Goal: Information Seeking & Learning: Learn about a topic

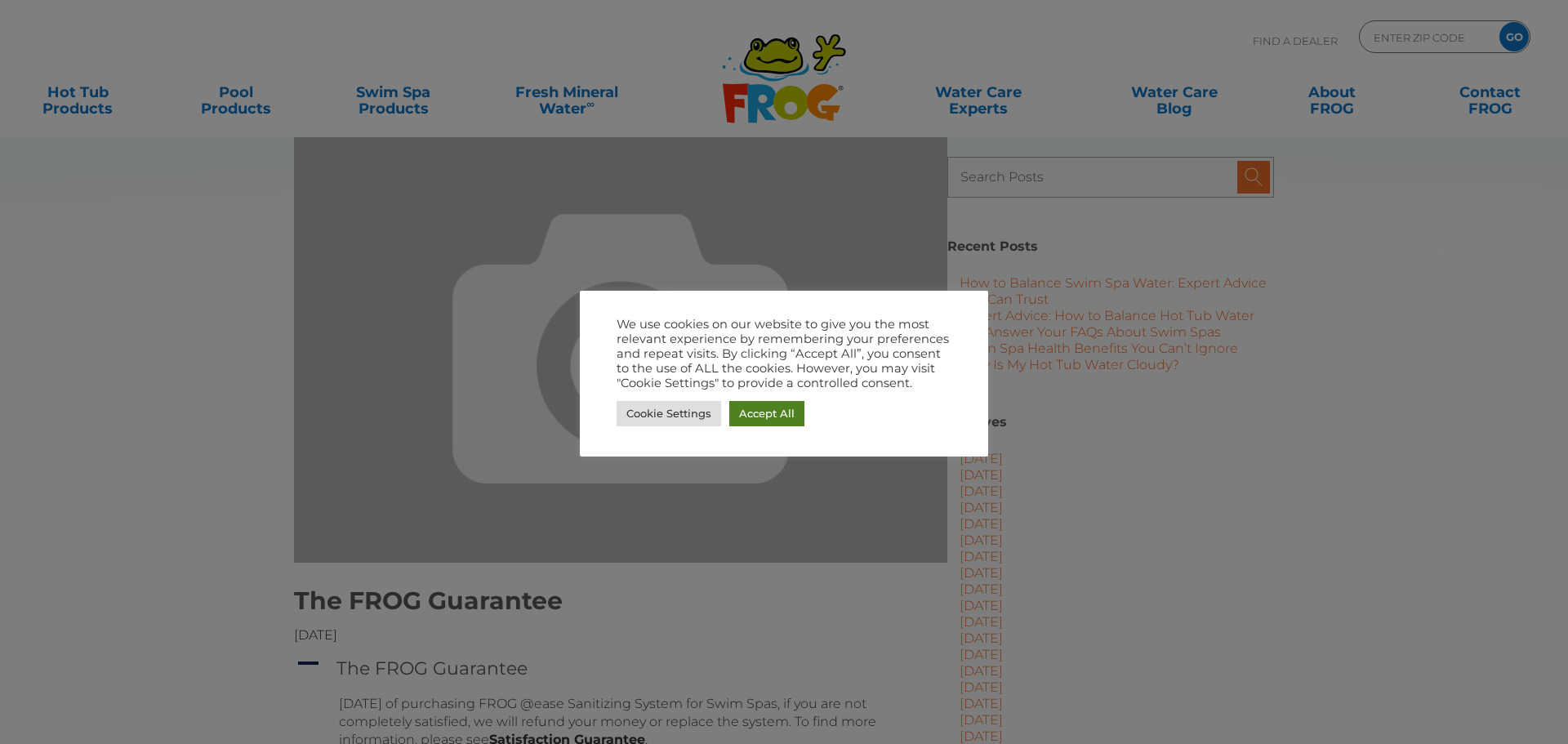
click at [751, 411] on link "Accept All" at bounding box center [766, 413] width 75 height 26
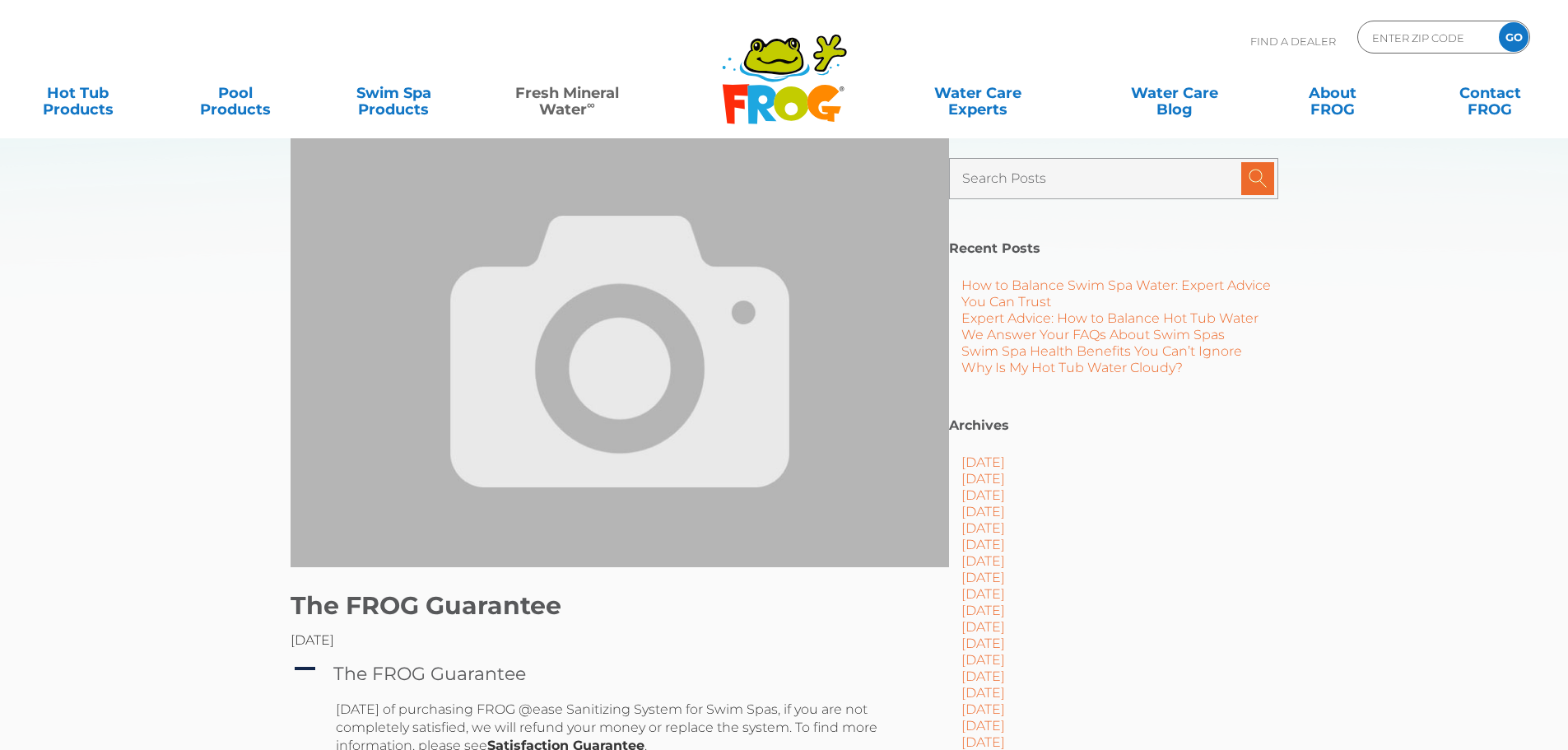
click at [585, 109] on link "Fresh Mineral Water ∞" at bounding box center [566, 93] width 154 height 33
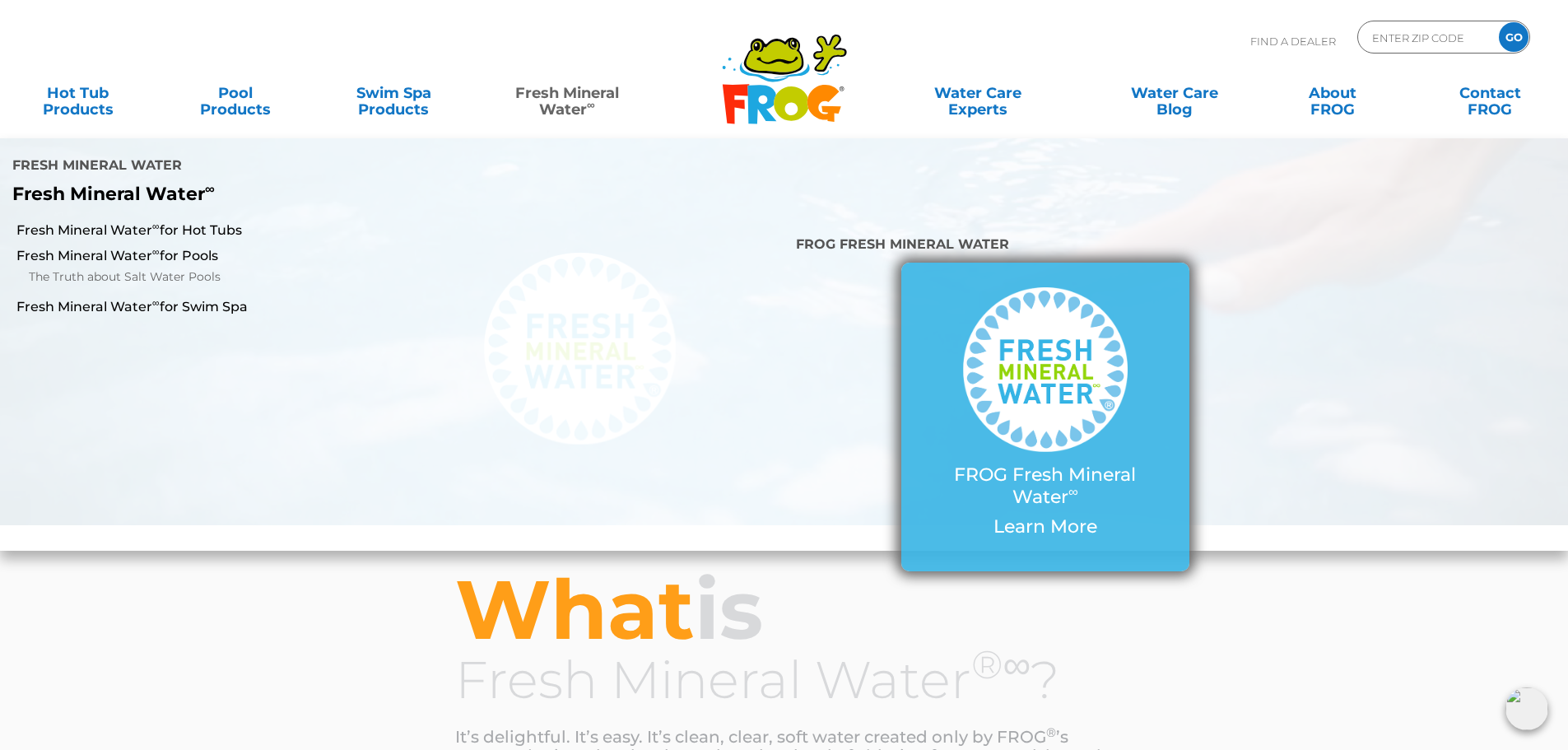
click at [1052, 516] on p "Learn More" at bounding box center [1045, 526] width 222 height 21
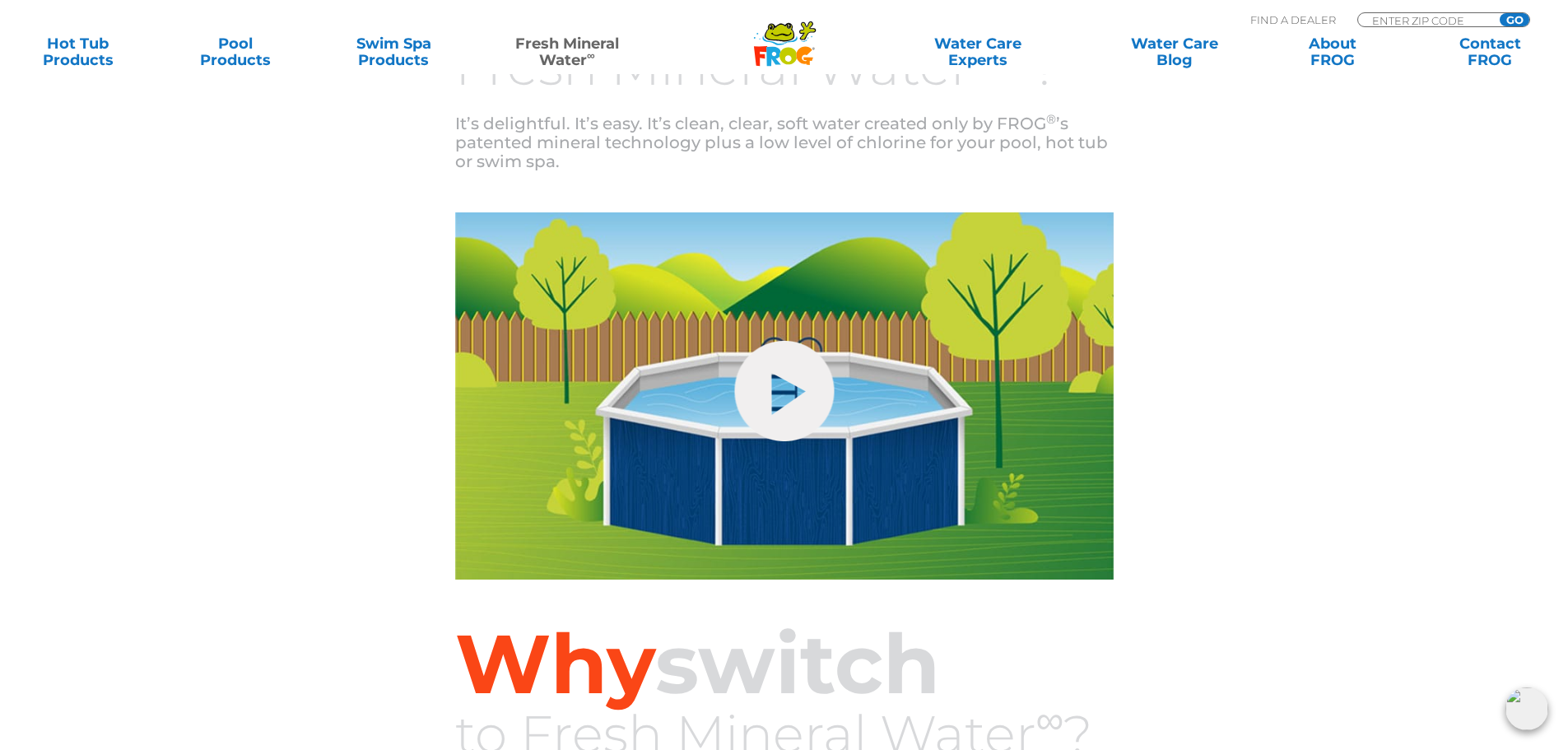
scroll to position [576, 0]
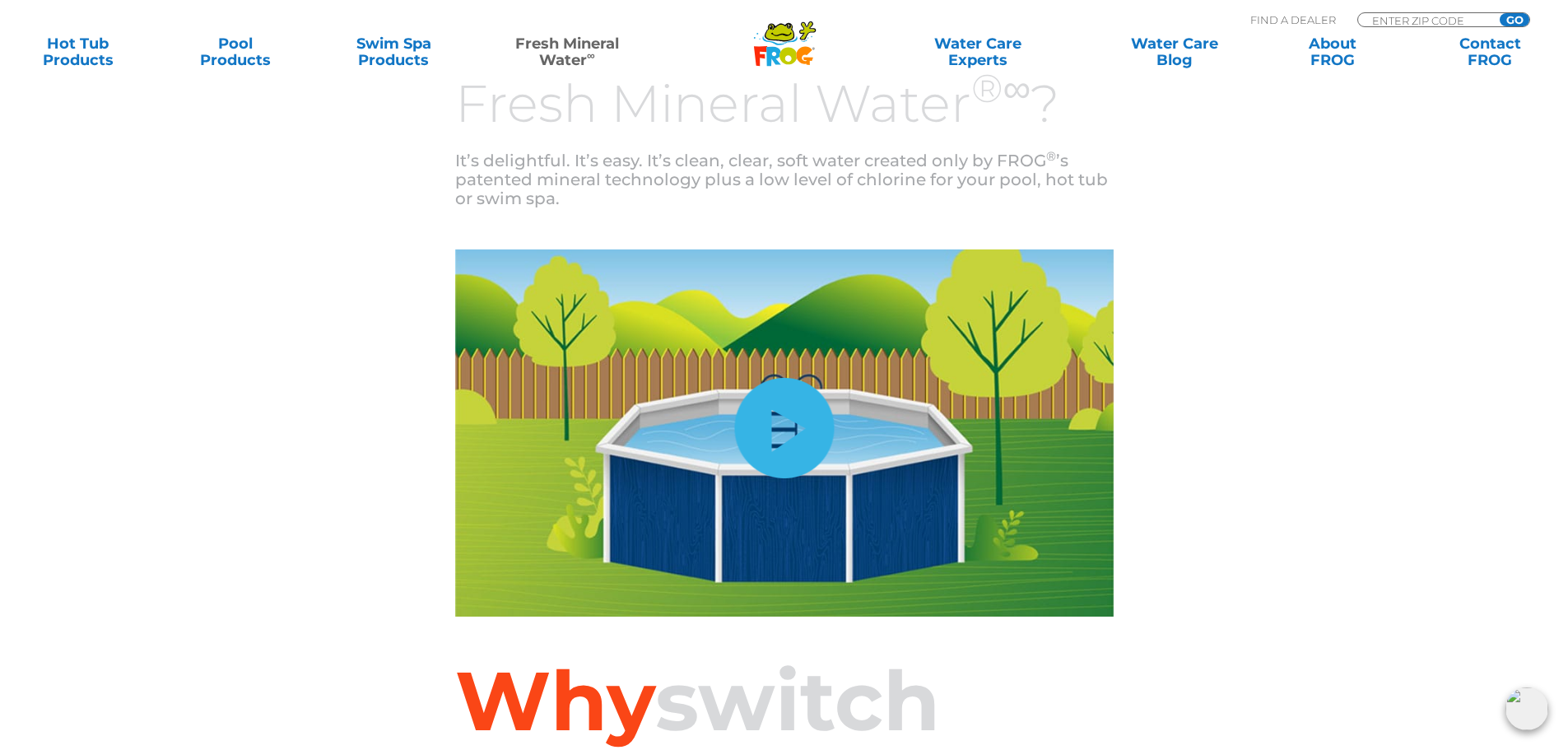
click at [786, 435] on link "hide-me" at bounding box center [784, 428] width 99 height 100
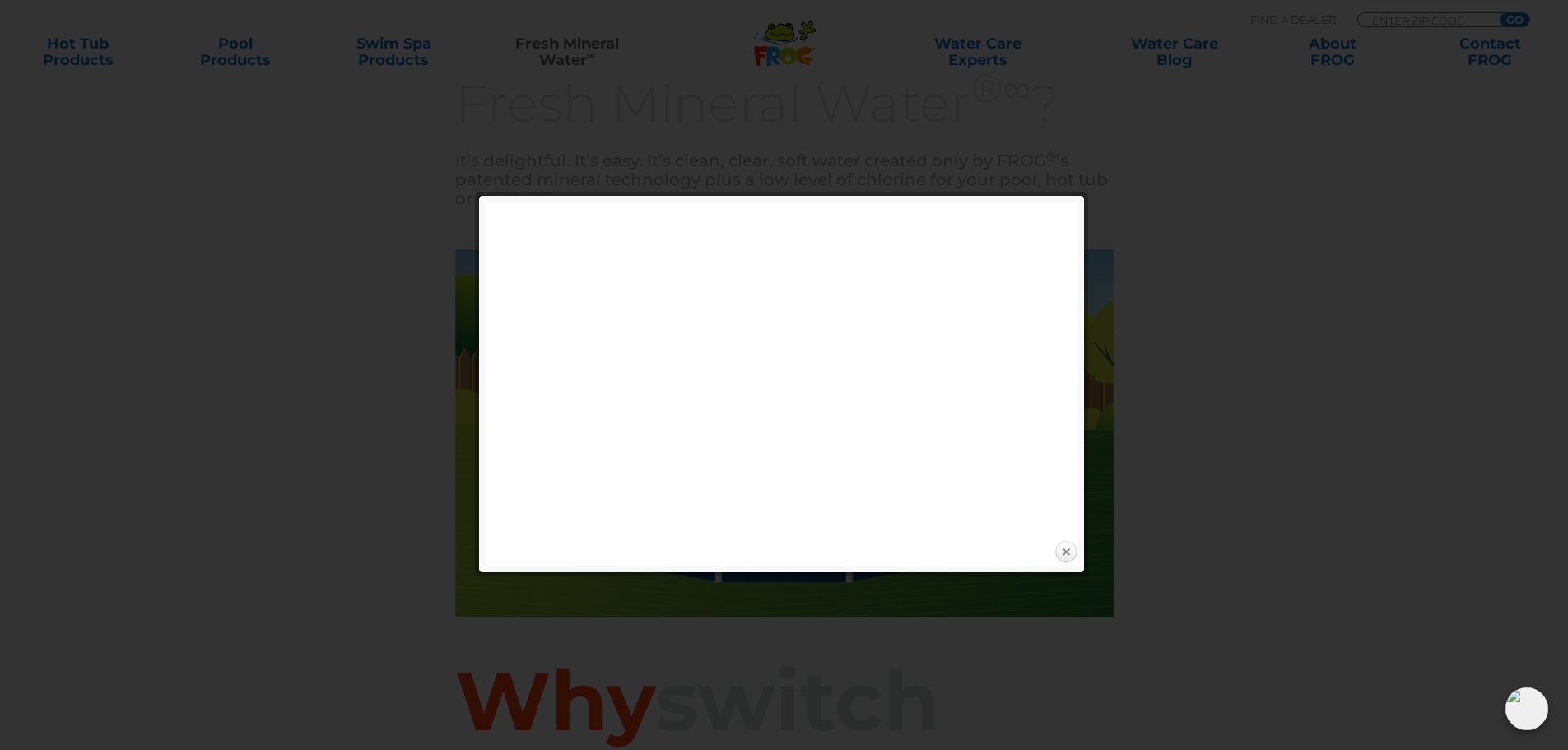
click at [1069, 556] on link "Close" at bounding box center [1066, 552] width 25 height 25
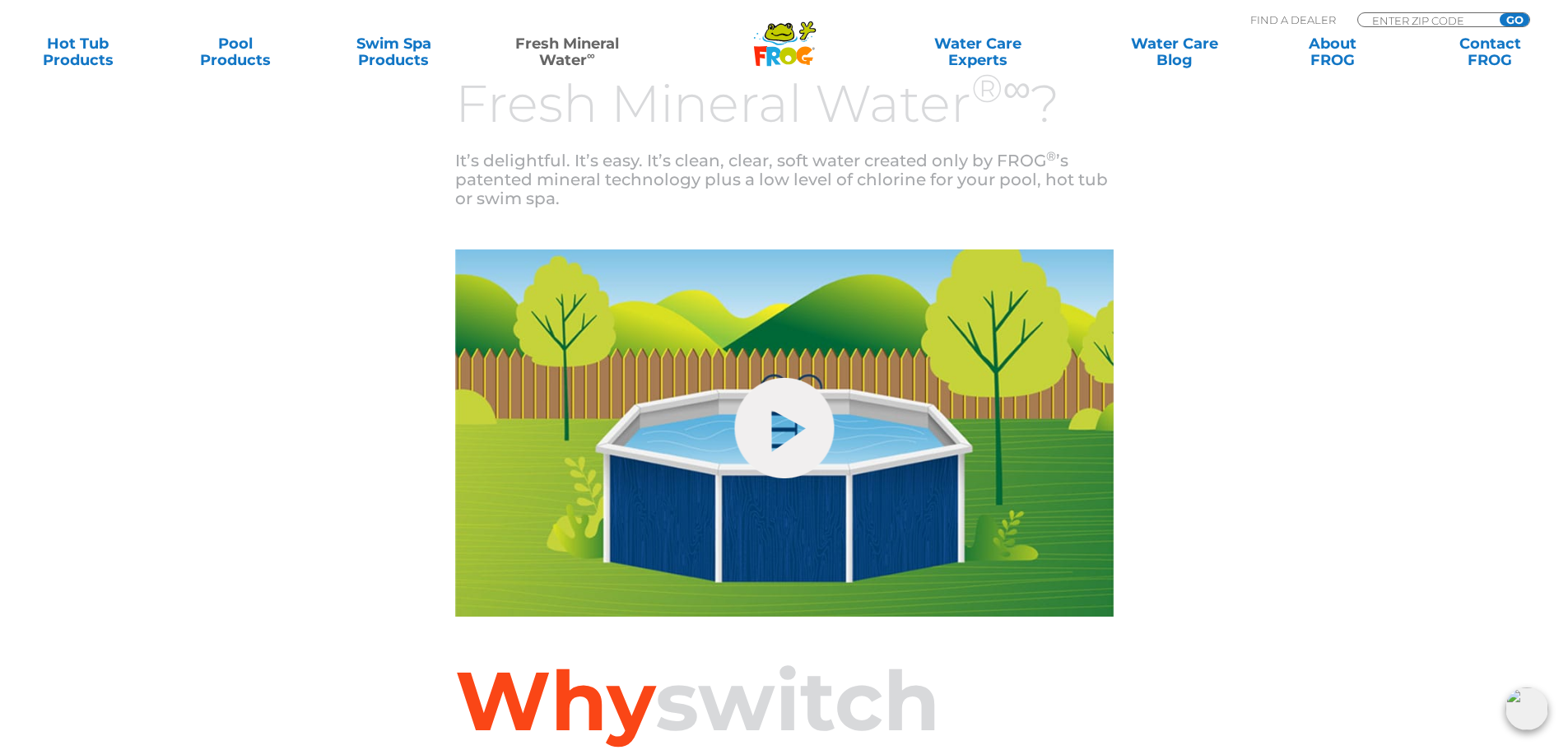
click at [480, 130] on h3 "Fresh Mineral Water ®∞ ?" at bounding box center [784, 103] width 658 height 55
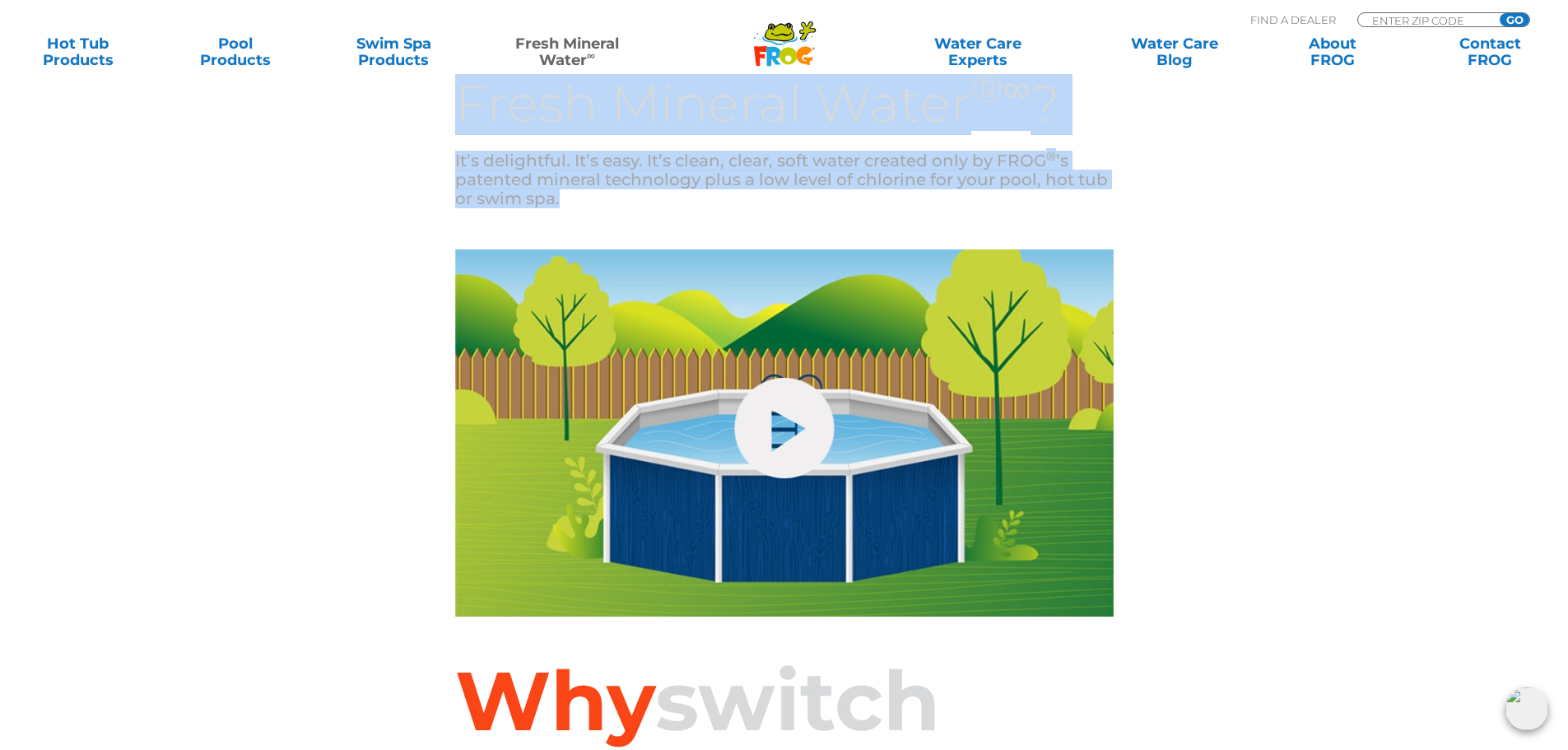
drag, startPoint x: 458, startPoint y: 103, endPoint x: 643, endPoint y: 218, distance: 217.8
click at [643, 218] on div "What is Fresh Mineral Water ®∞ ? It’s delightful. It’s easy. It’s clean, clear,…" at bounding box center [784, 99] width 658 height 300
copy div "Fresh Mineral Water ®∞ ? It’s delightful. It’s easy. It’s clean, clear, soft wa…"
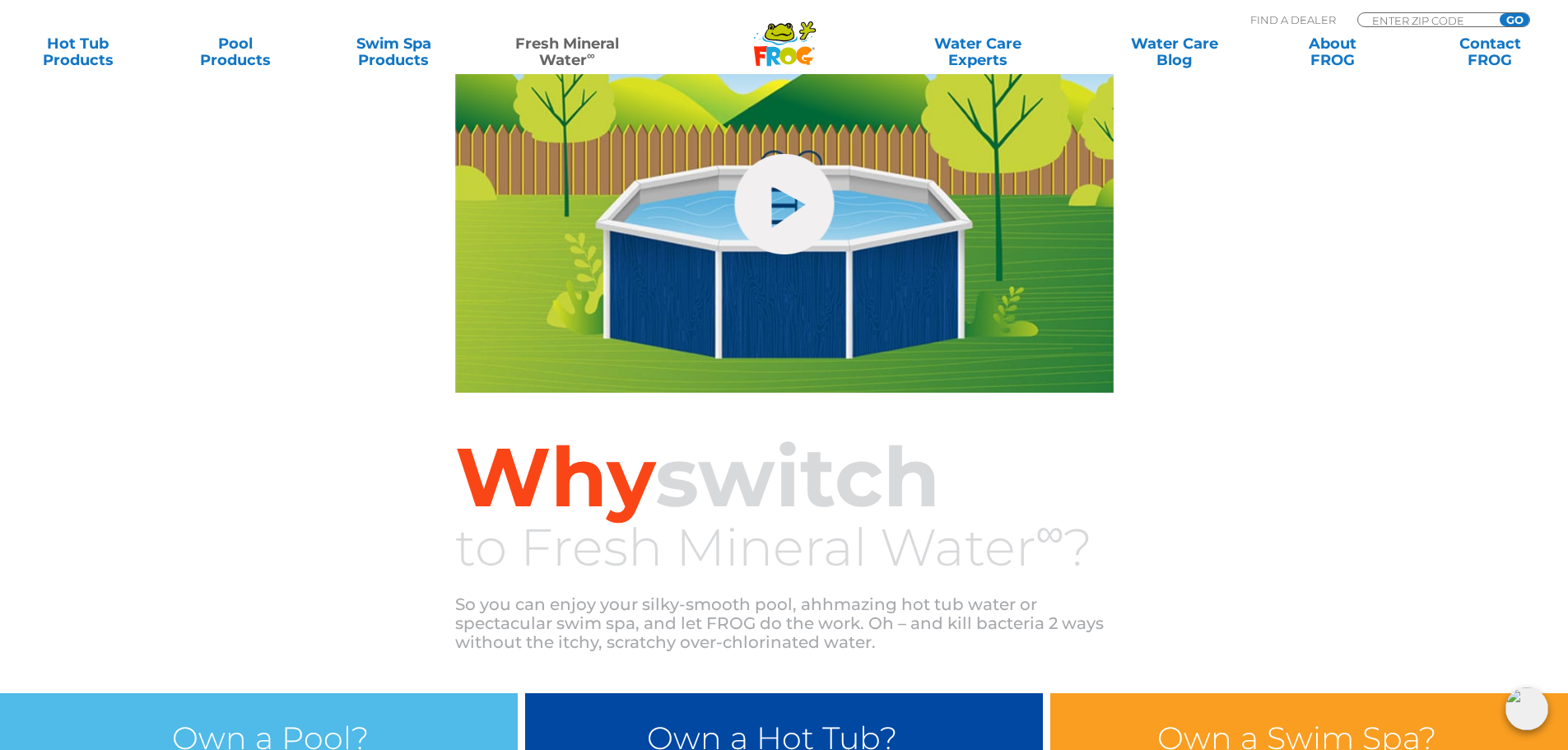
scroll to position [1070, 0]
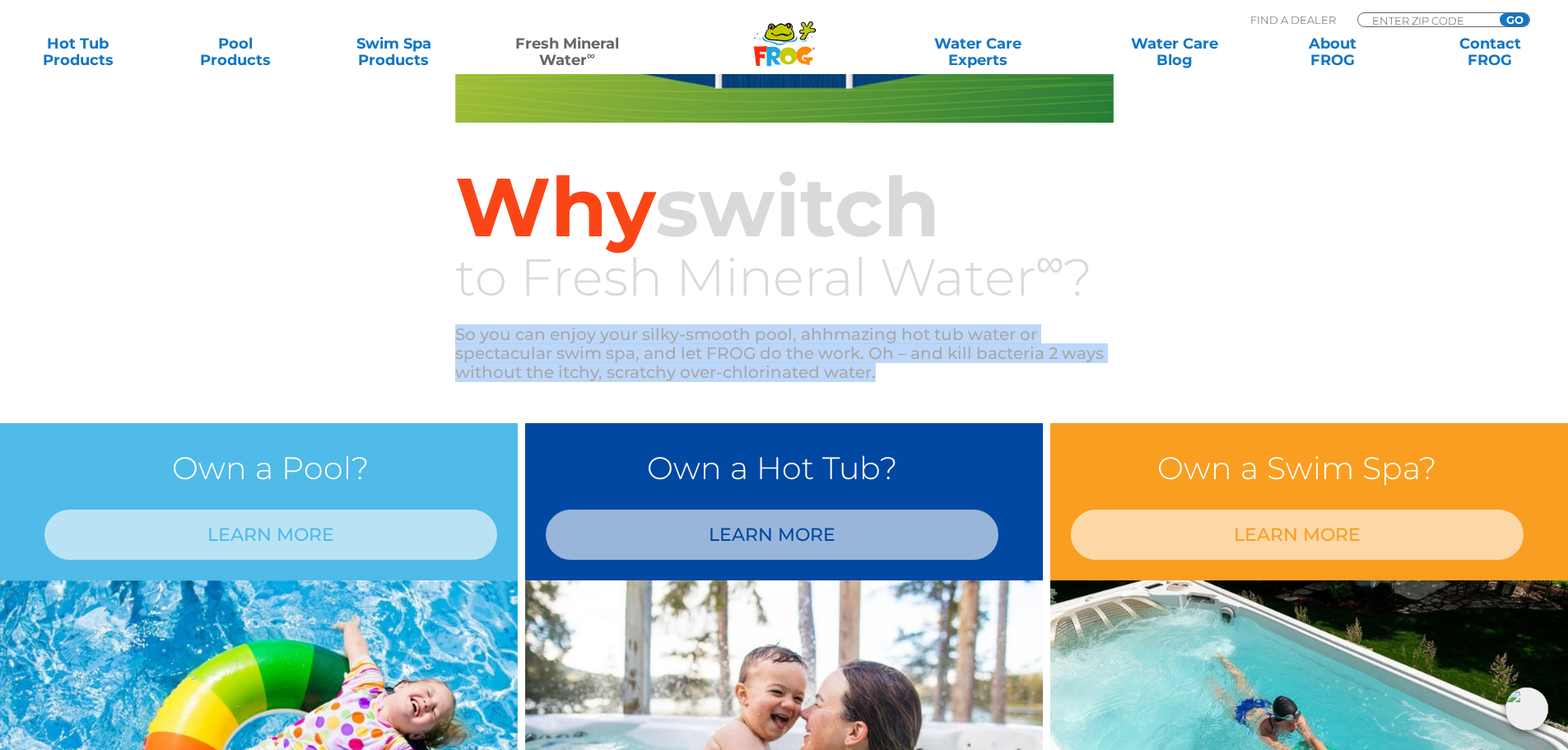
drag, startPoint x: 455, startPoint y: 333, endPoint x: 882, endPoint y: 369, distance: 428.5
click at [882, 369] on p "So you can enjoy your silky-smooth pool, ahhmazing hot tub water or spectacular…" at bounding box center [784, 353] width 658 height 56
copy p "So you can enjoy your silky-smooth pool, ahhmazing hot tub water or spectacular…"
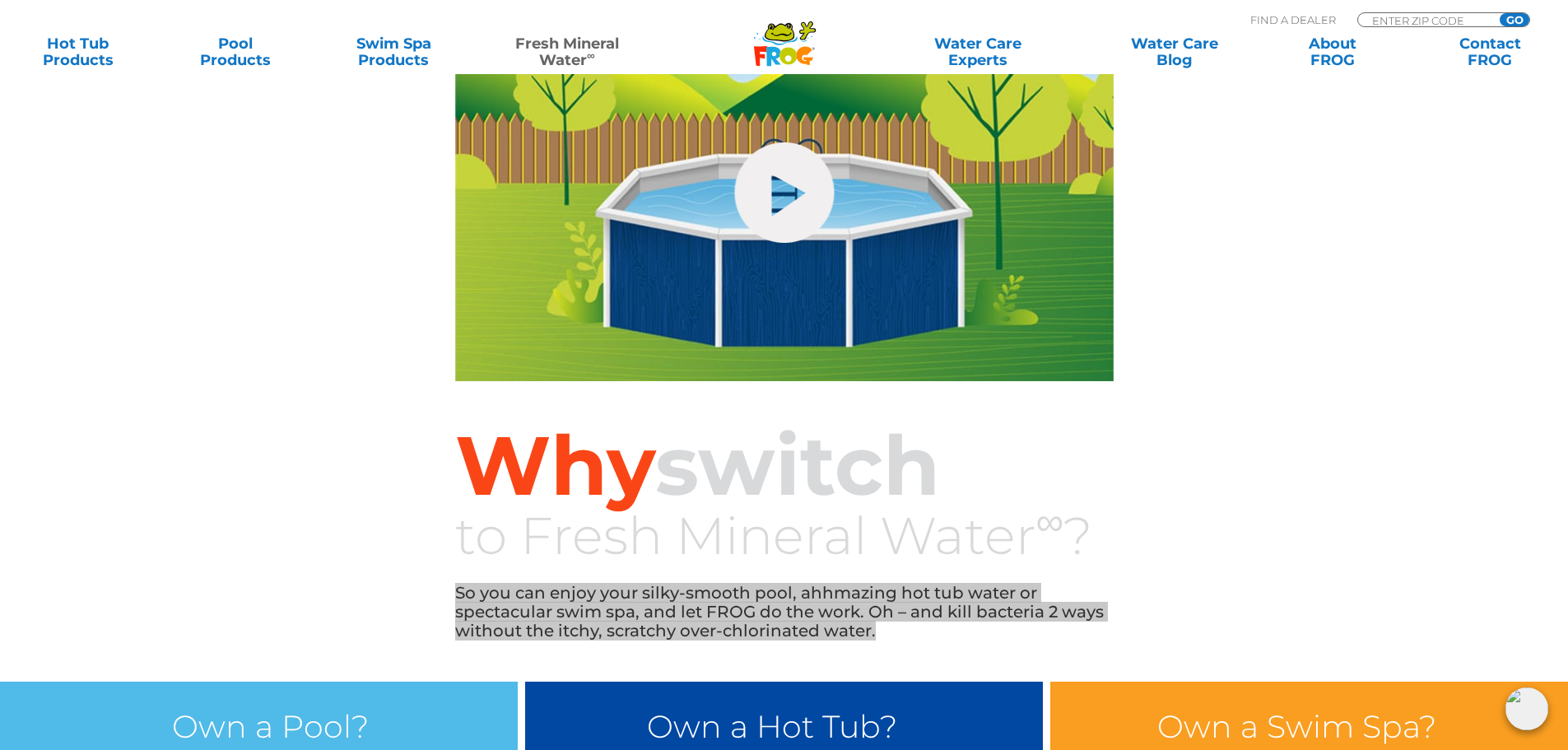
scroll to position [740, 0]
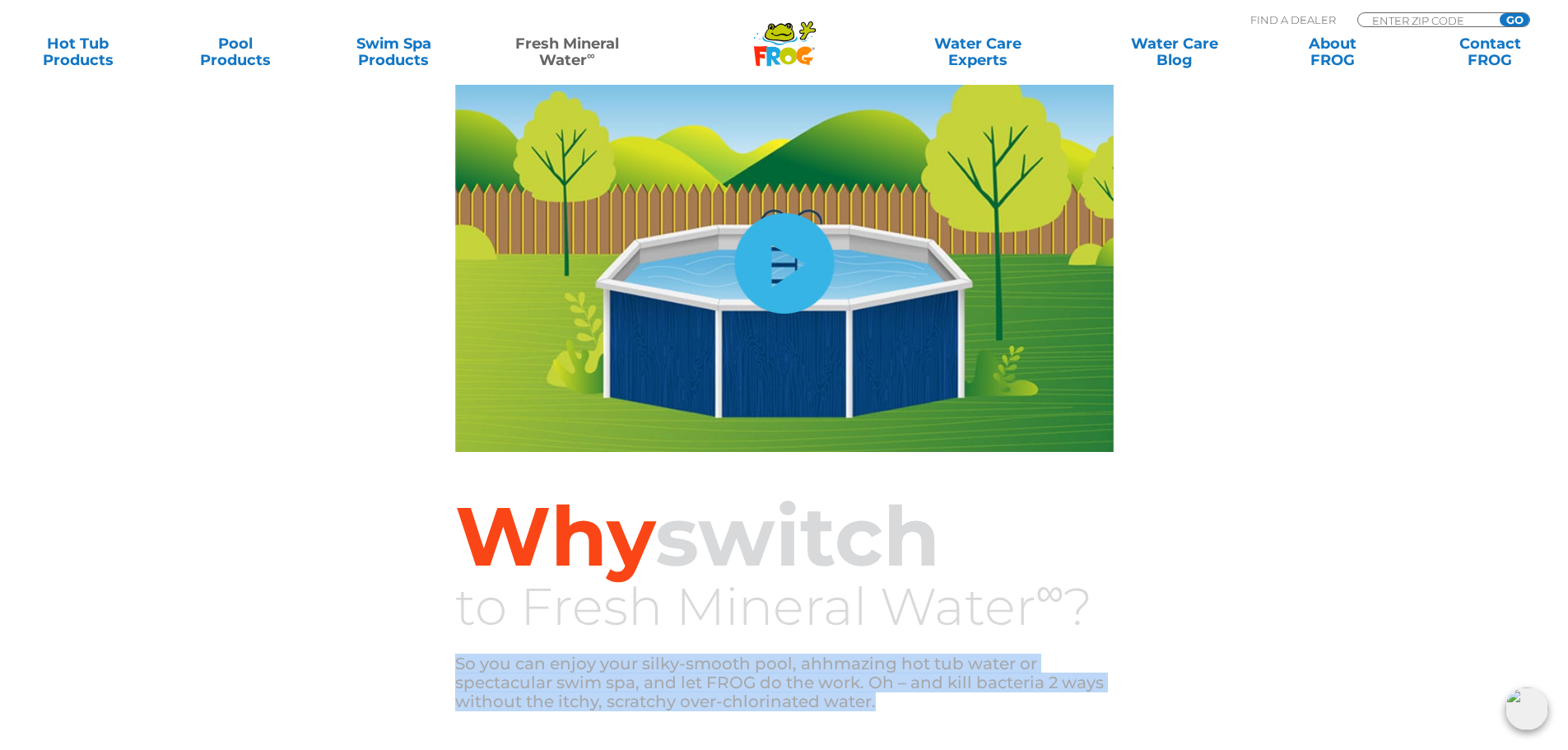
click at [767, 254] on link "hide-me" at bounding box center [784, 263] width 99 height 100
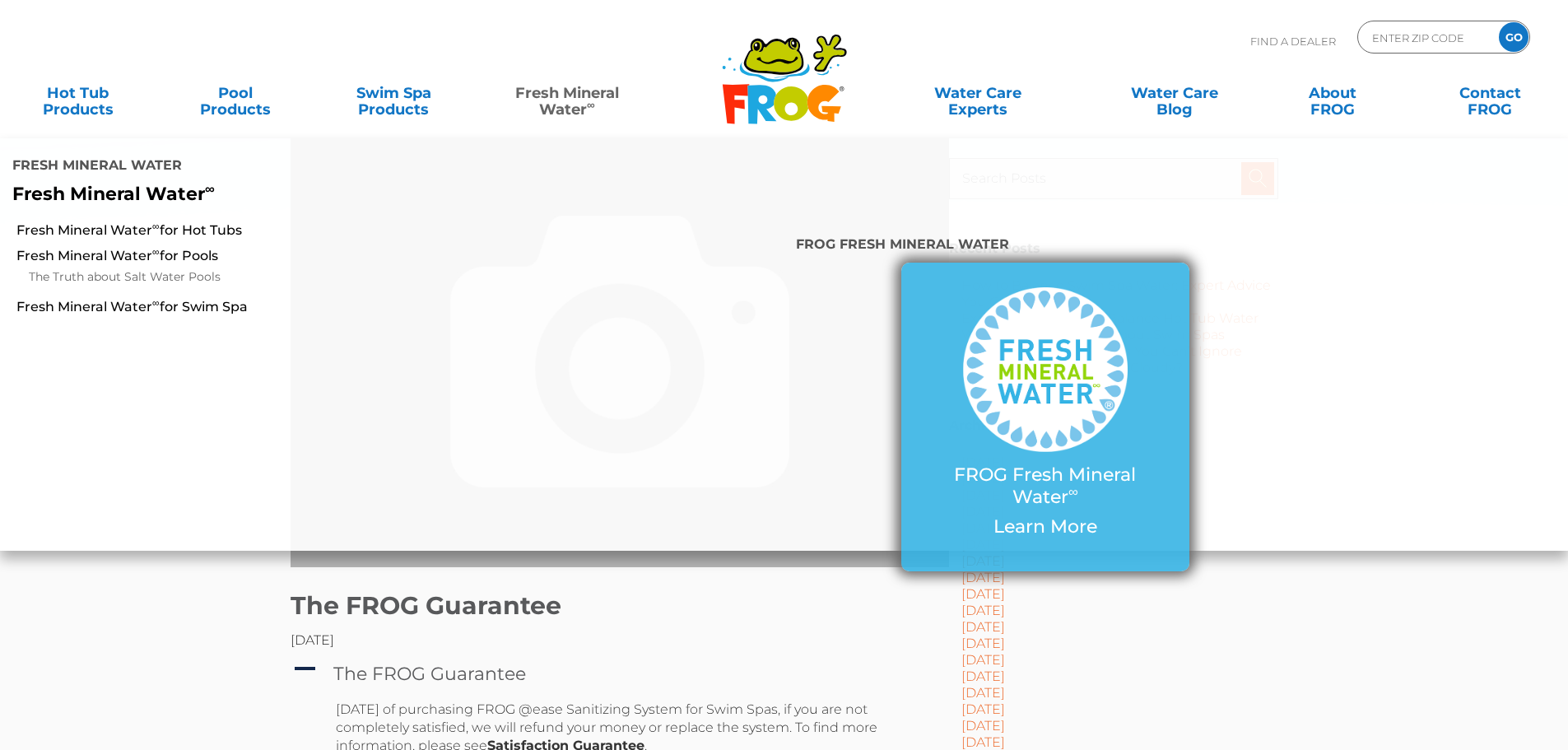
click at [1014, 464] on p "FROG Fresh Mineral Water ∞" at bounding box center [1045, 486] width 222 height 44
